Goal: Complete application form

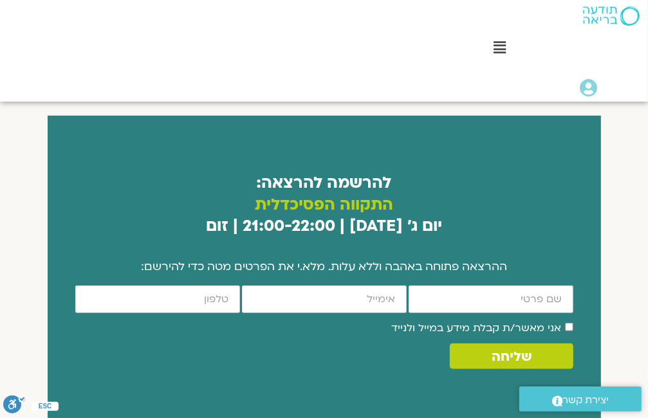
scroll to position [723, 0]
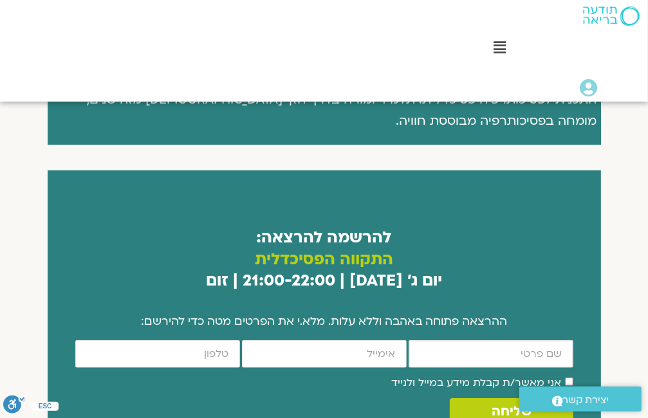
click at [535, 340] on input "firstname" at bounding box center [491, 354] width 165 height 28
type input "[PERSON_NAME]"
click at [386, 340] on input "email" at bounding box center [324, 354] width 165 height 28
type input "[EMAIL_ADDRESS][DOMAIN_NAME]"
click at [230, 340] on input "cellphone" at bounding box center [157, 354] width 165 height 28
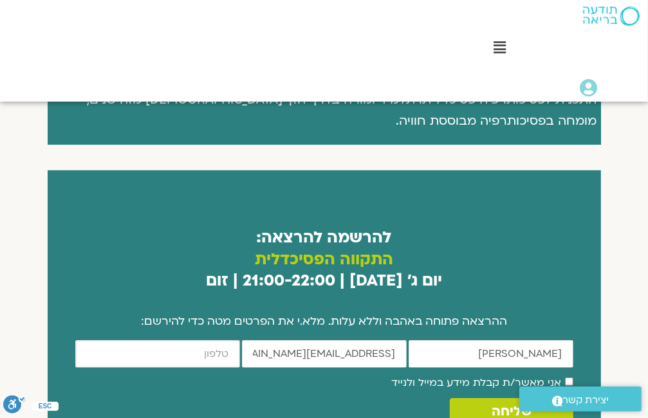
type input "0585771744"
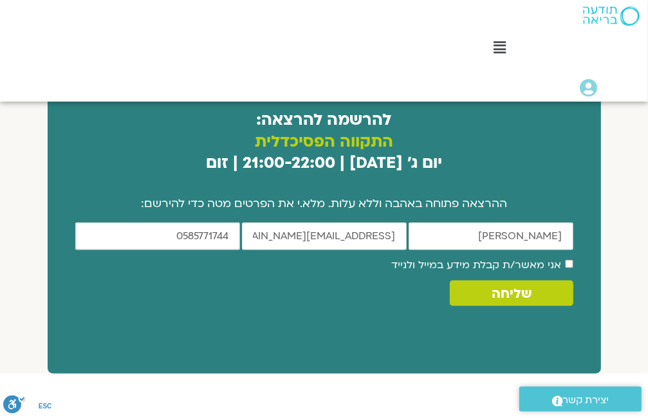
scroll to position [856, 0]
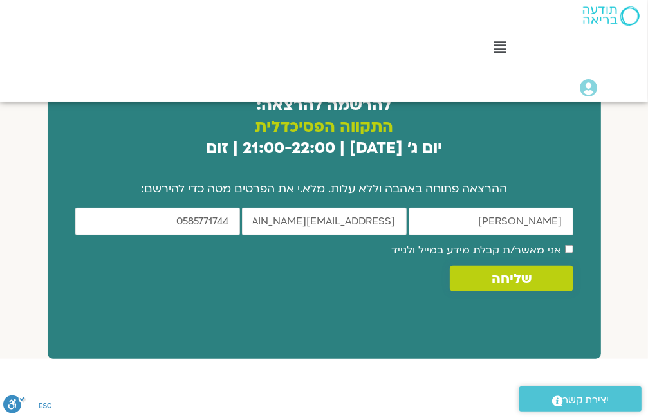
click at [539, 272] on span "שליחה" at bounding box center [511, 279] width 92 height 15
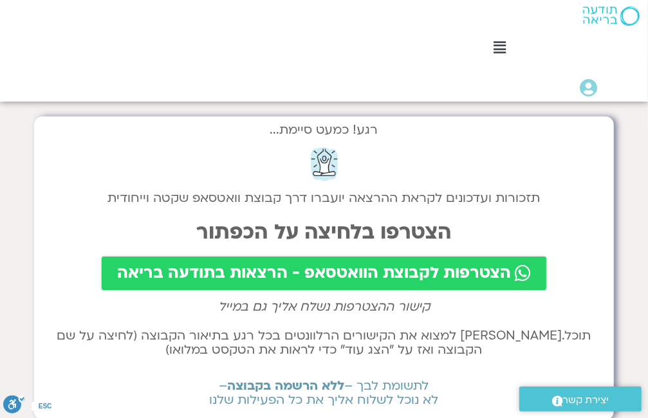
scroll to position [16, 0]
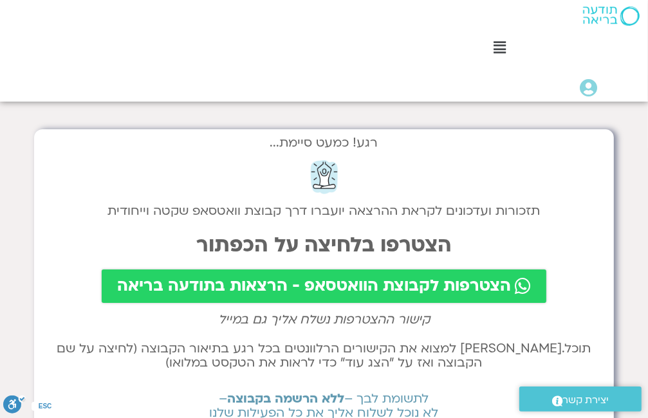
click at [454, 282] on span "הצטרפות לקבוצת הוואטסאפ - הרצאות בתודעה בריאה" at bounding box center [314, 286] width 394 height 18
